Goal: Complete application form

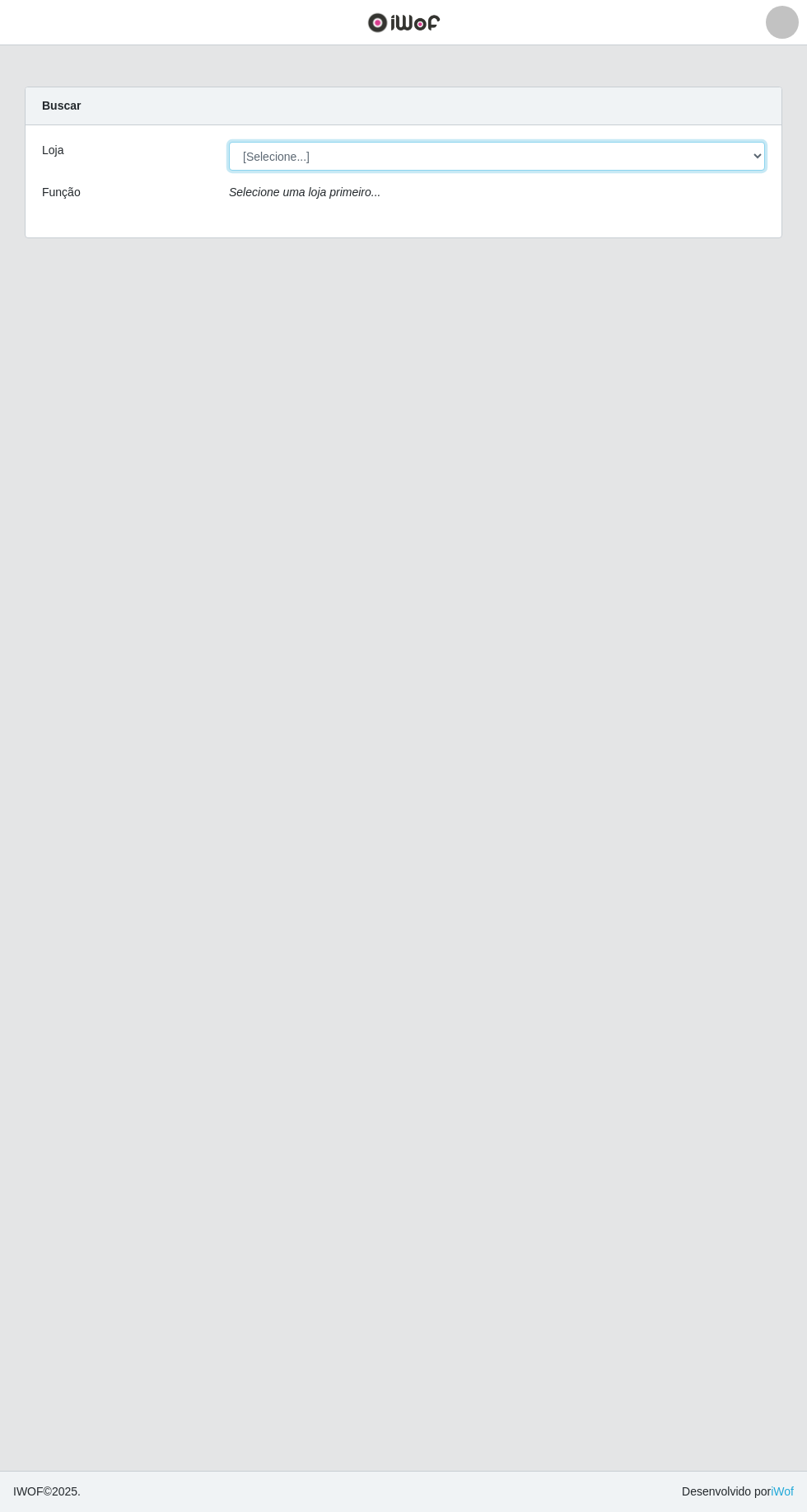
click at [387, 154] on select "[Selecione...] Extrabom - Loja 16 Praia do Sua" at bounding box center [497, 156] width 537 height 29
select select "450"
click at [229, 142] on select "[Selecione...] Extrabom - Loja 16 Praia do Sua" at bounding box center [497, 156] width 537 height 29
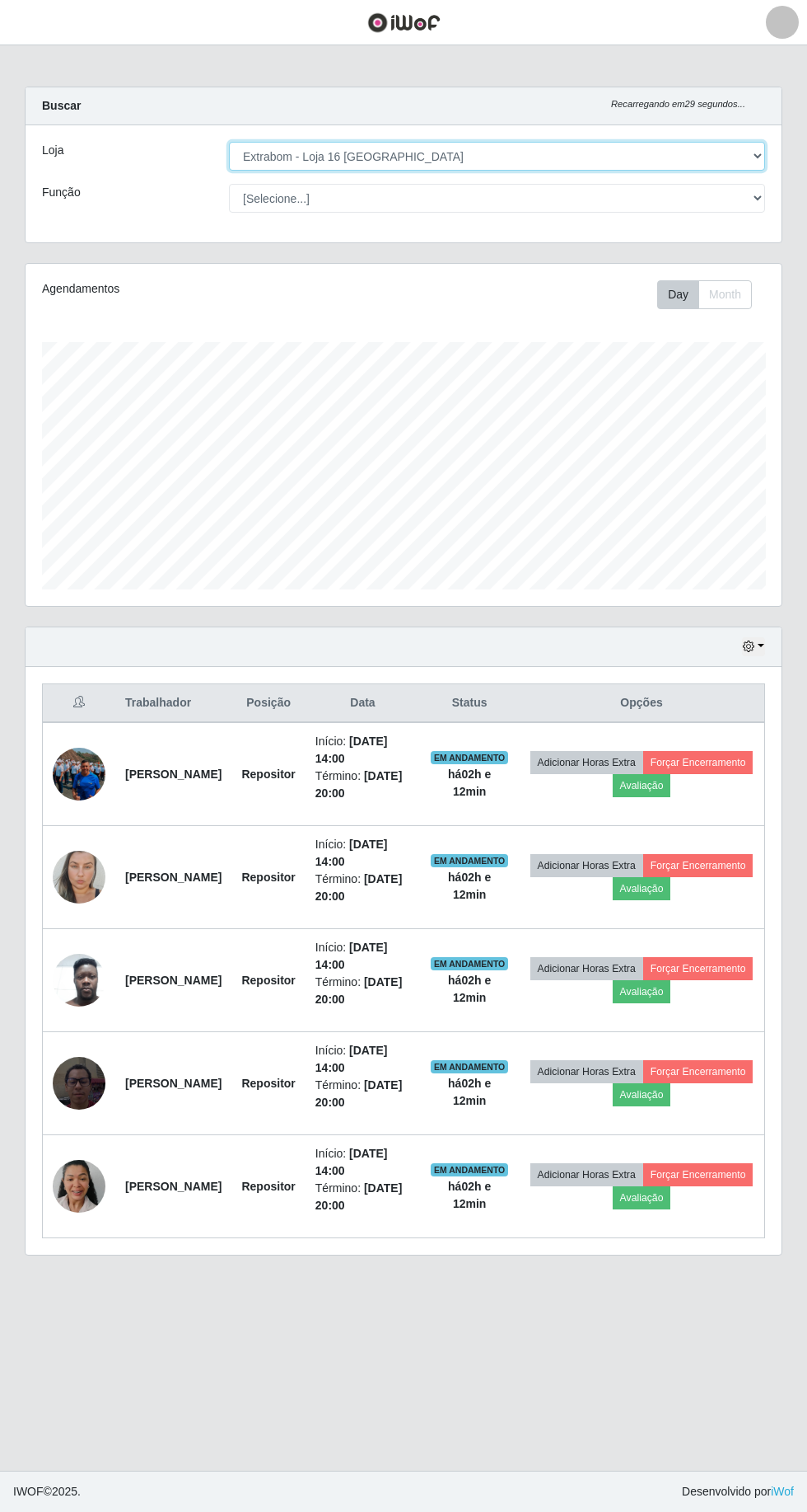
scroll to position [341, 756]
click at [377, 202] on select "[Selecione...] Repositor Repositor + Repositor ++" at bounding box center [497, 198] width 537 height 29
select select "24"
click at [229, 184] on select "[Selecione...] Repositor Repositor + Repositor ++" at bounding box center [497, 198] width 537 height 29
